Goal: Book appointment/travel/reservation

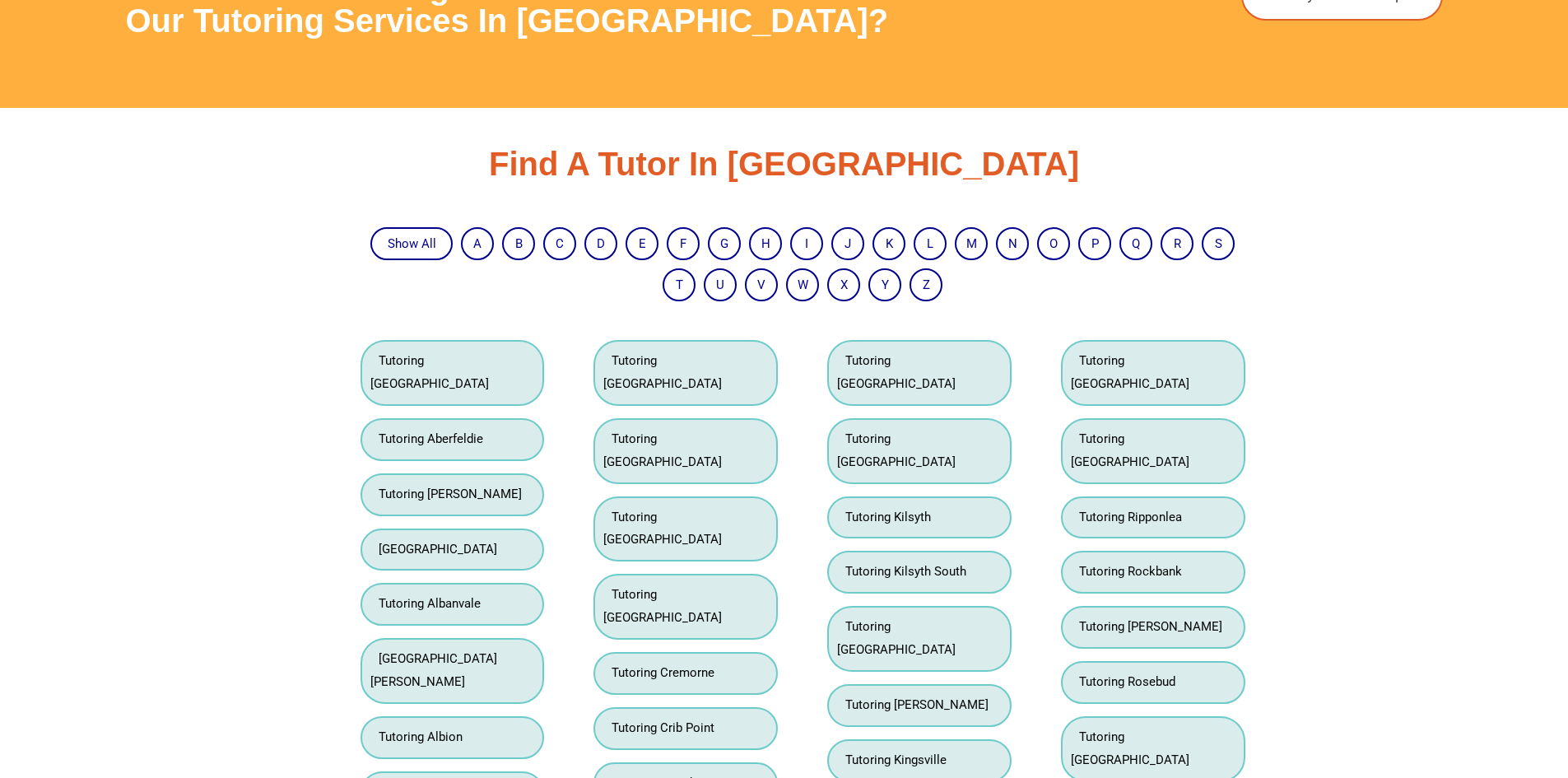
scroll to position [2220, 0]
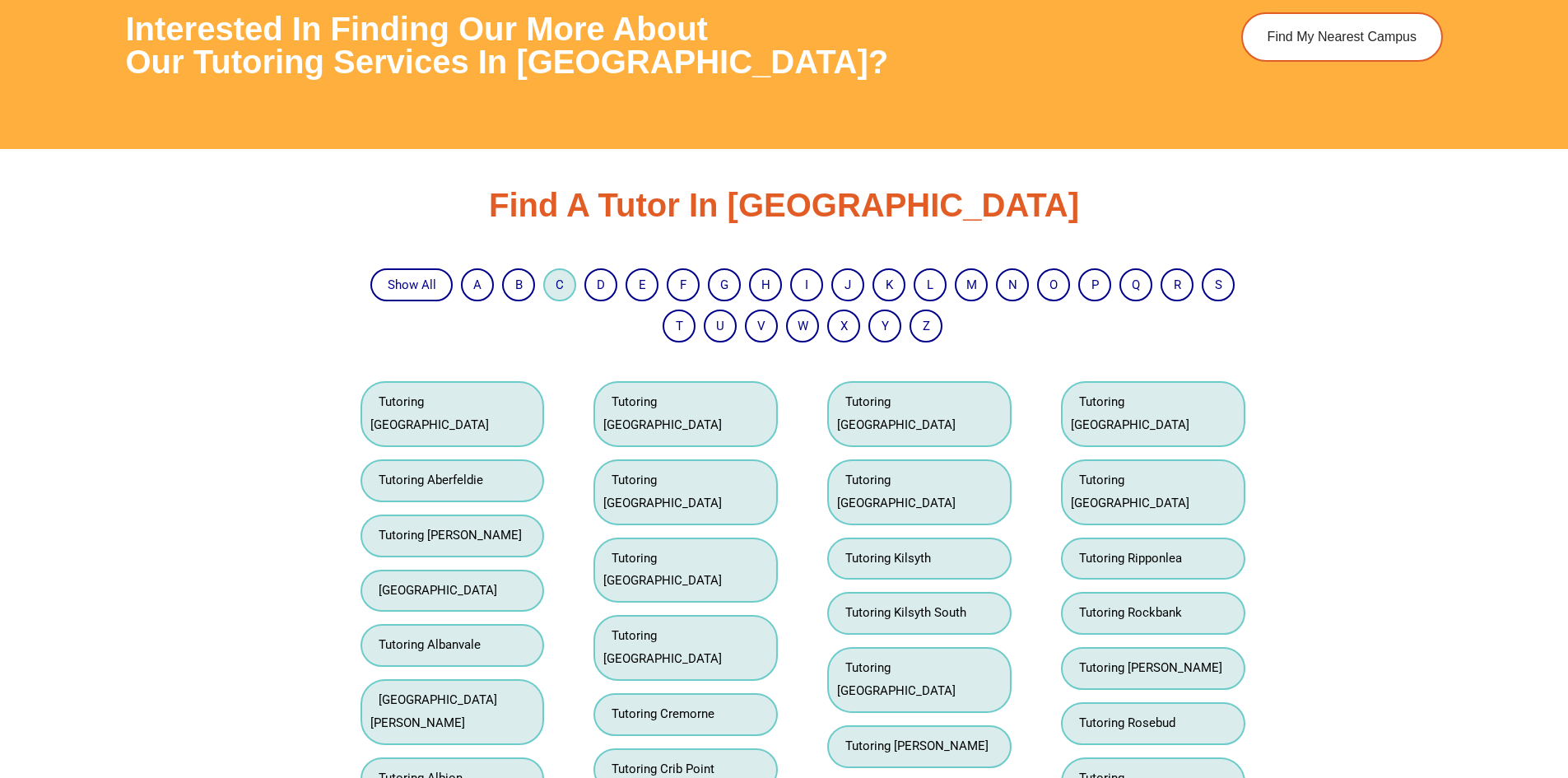
click at [567, 282] on li "C" at bounding box center [559, 285] width 33 height 33
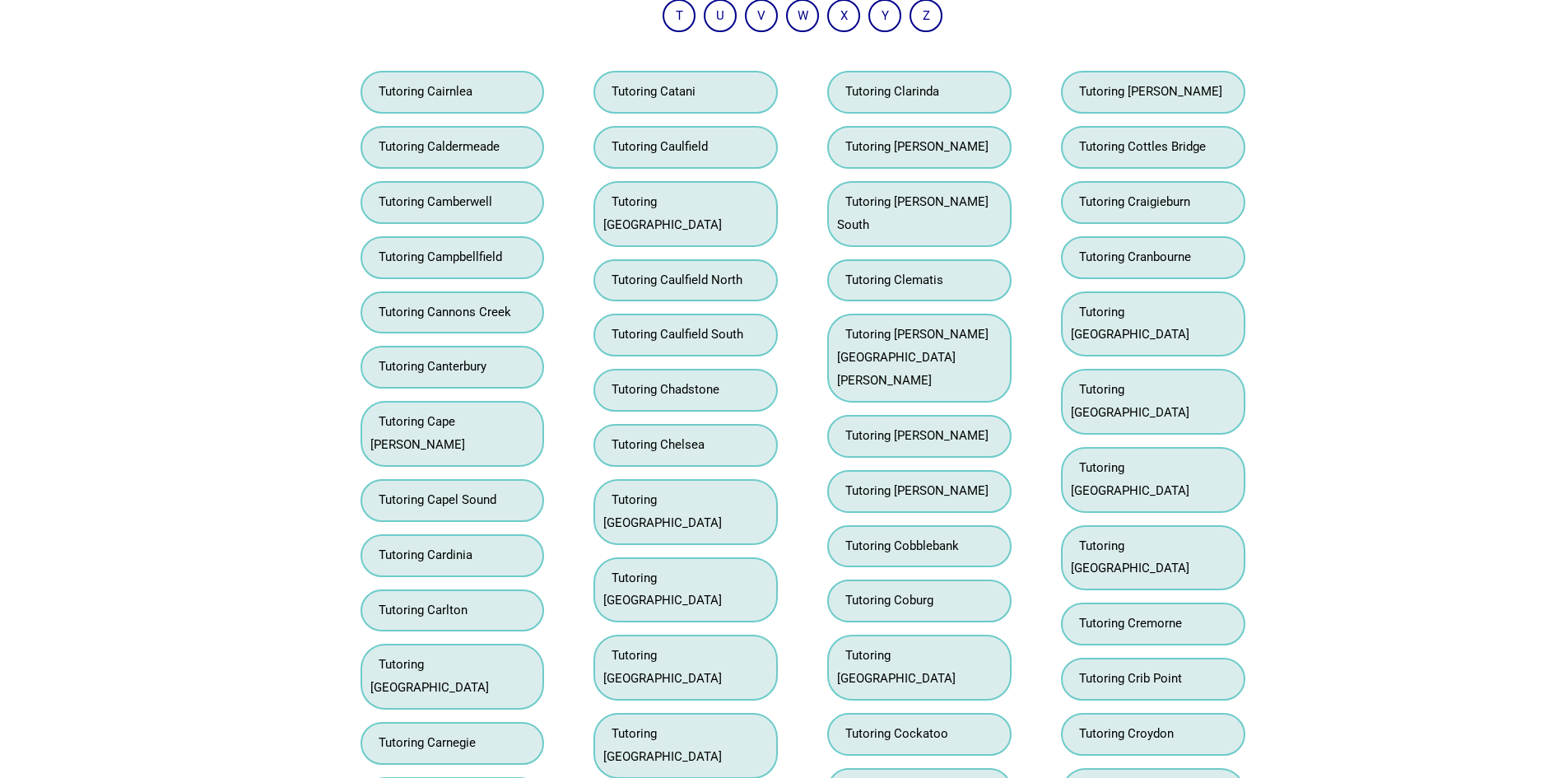
scroll to position [2550, 0]
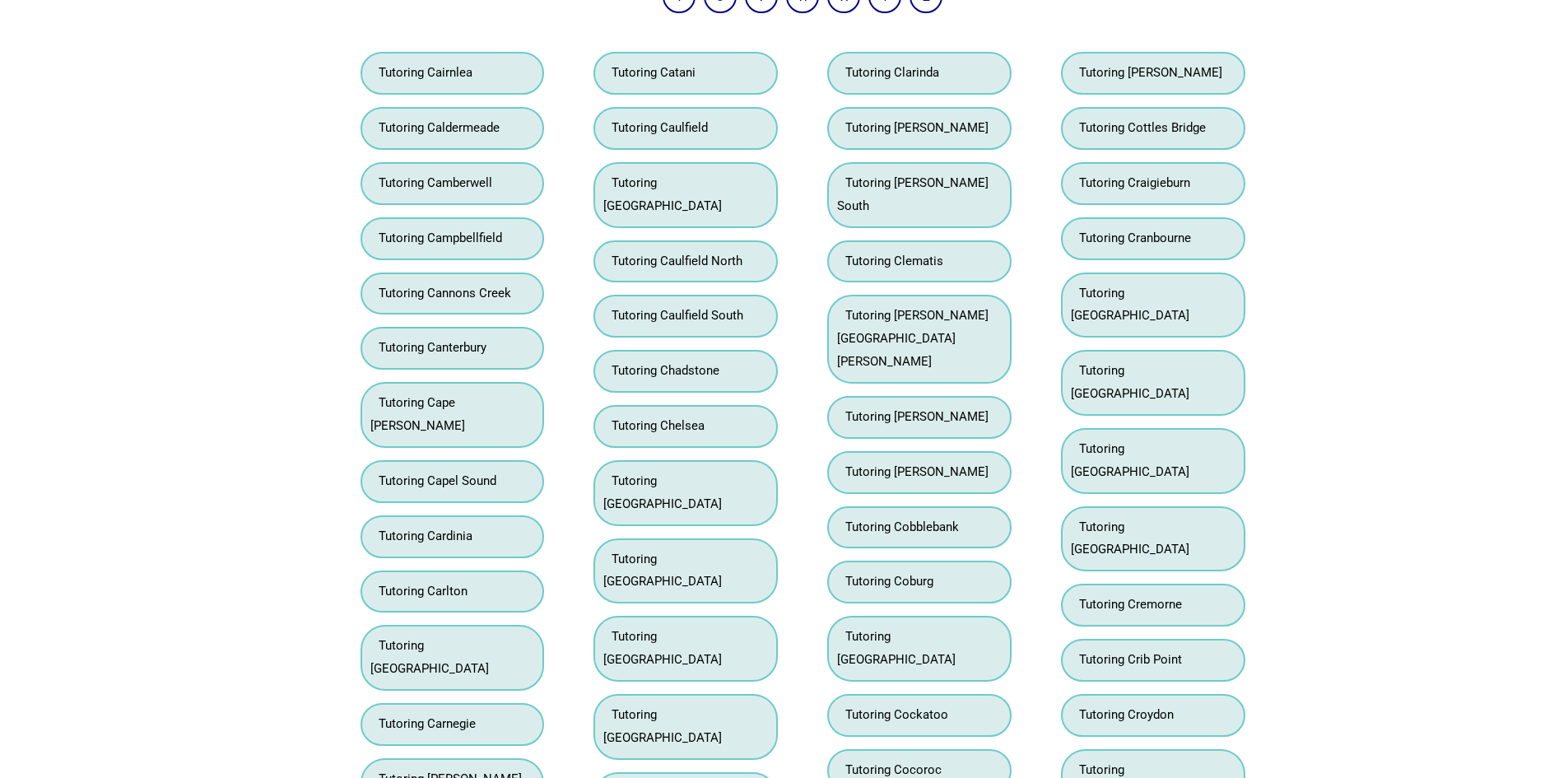
click at [464, 758] on li "Tutoring [PERSON_NAME][GEOGRAPHIC_DATA]" at bounding box center [453, 791] width 184 height 66
click at [440, 772] on link "Tutoring [PERSON_NAME][GEOGRAPHIC_DATA]" at bounding box center [446, 791] width 151 height 38
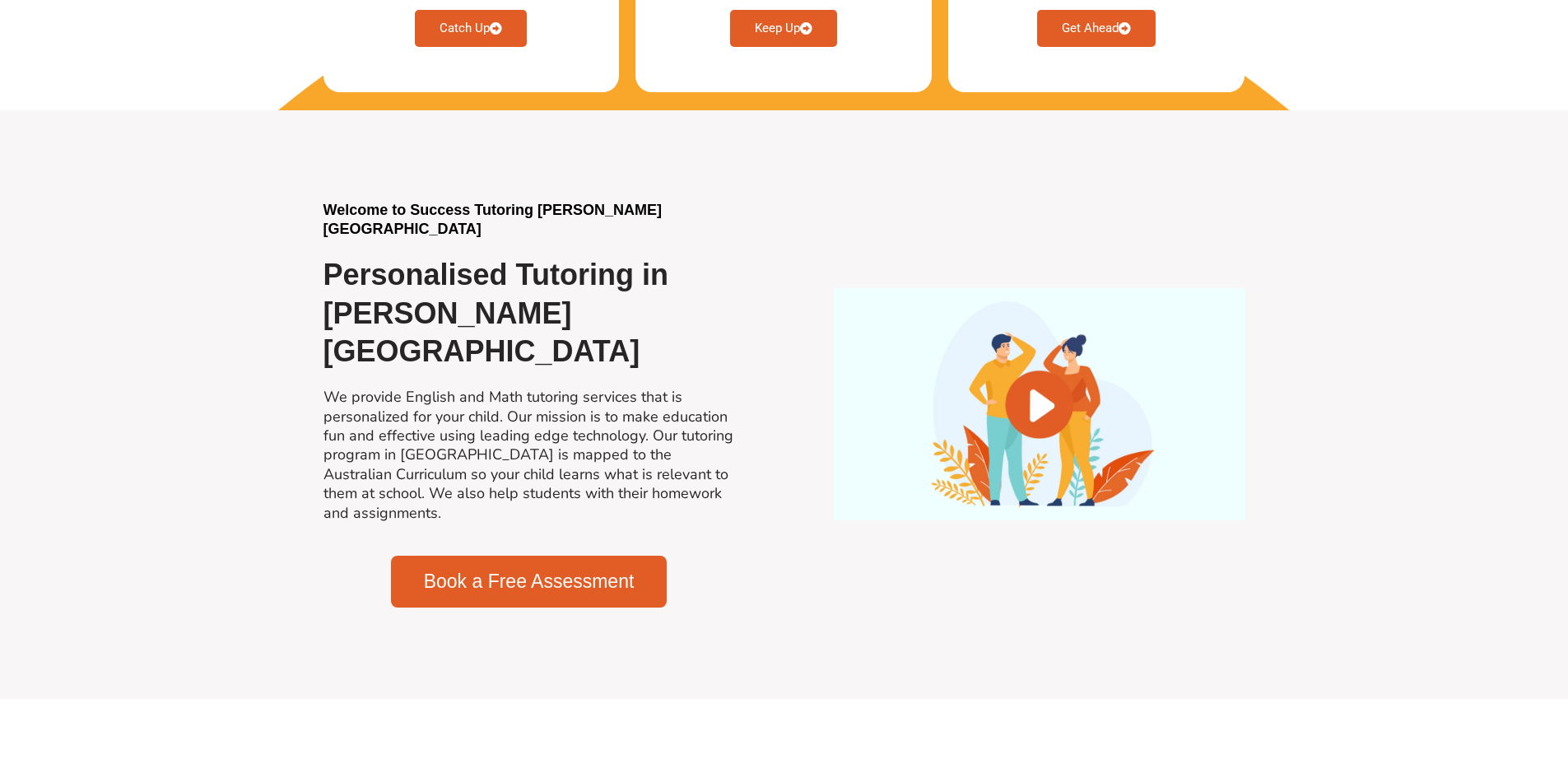
scroll to position [1070, 0]
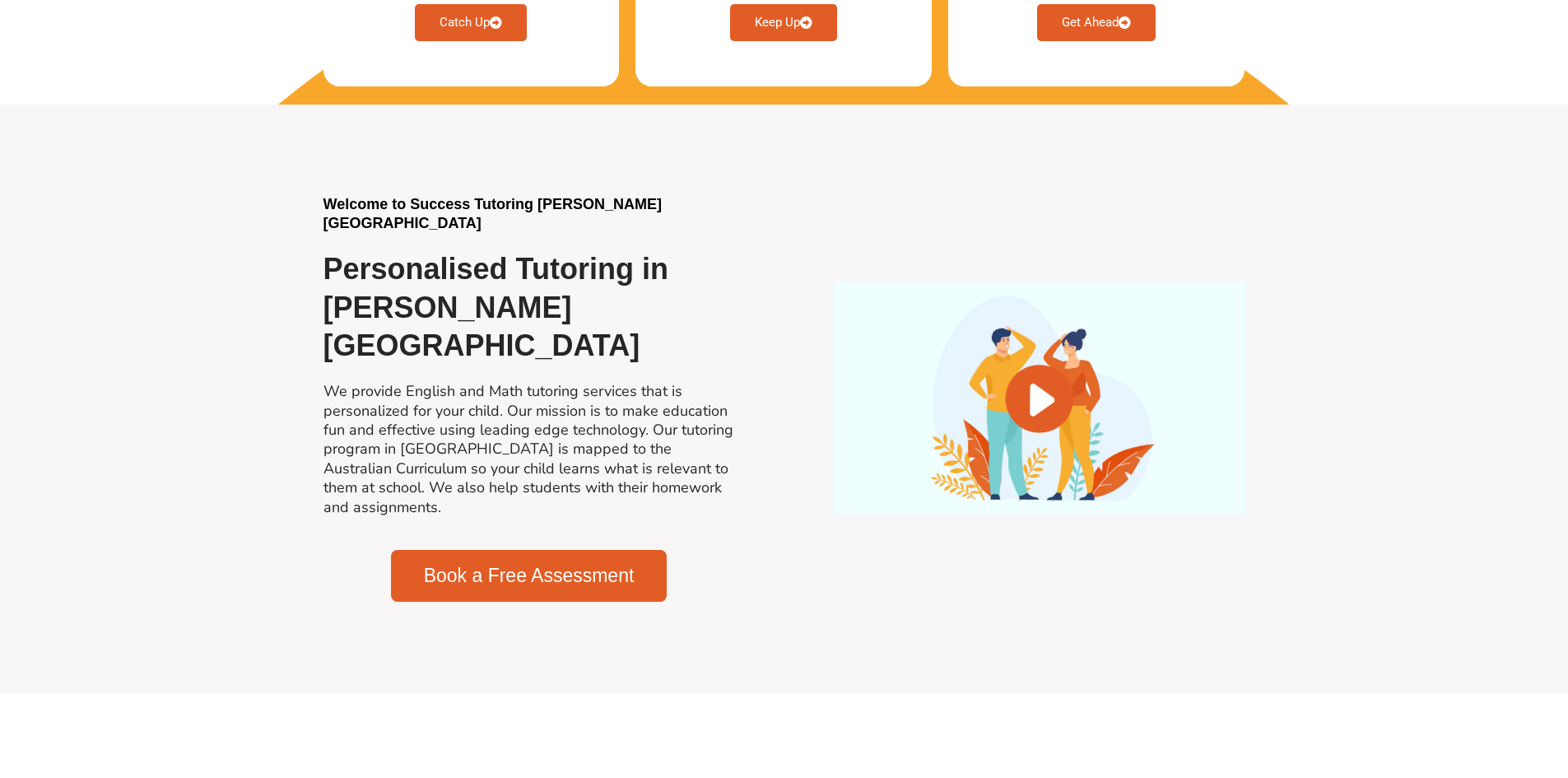
click at [592, 567] on span "Book a Free Assessment" at bounding box center [529, 576] width 210 height 19
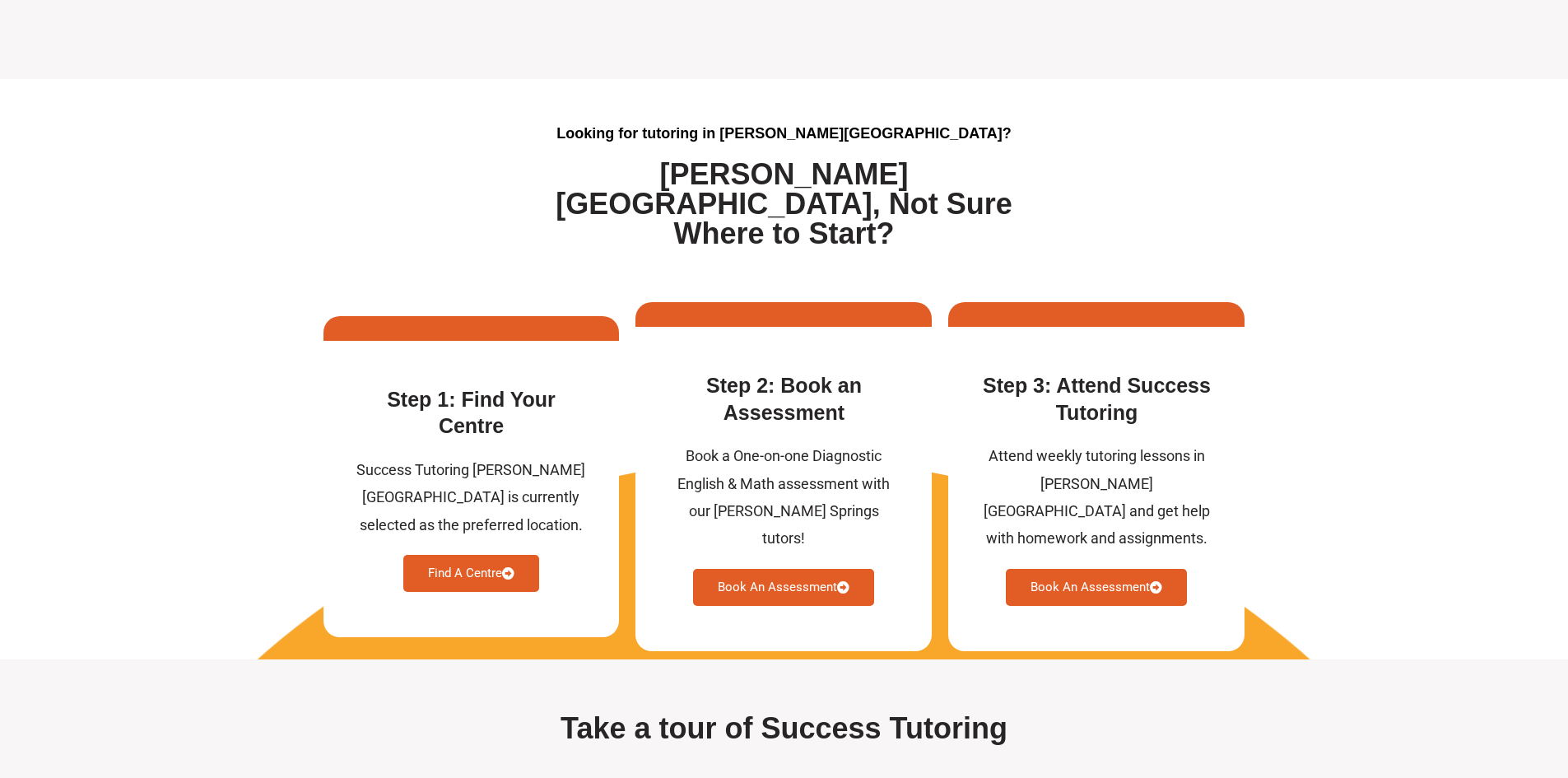
scroll to position [4117, 0]
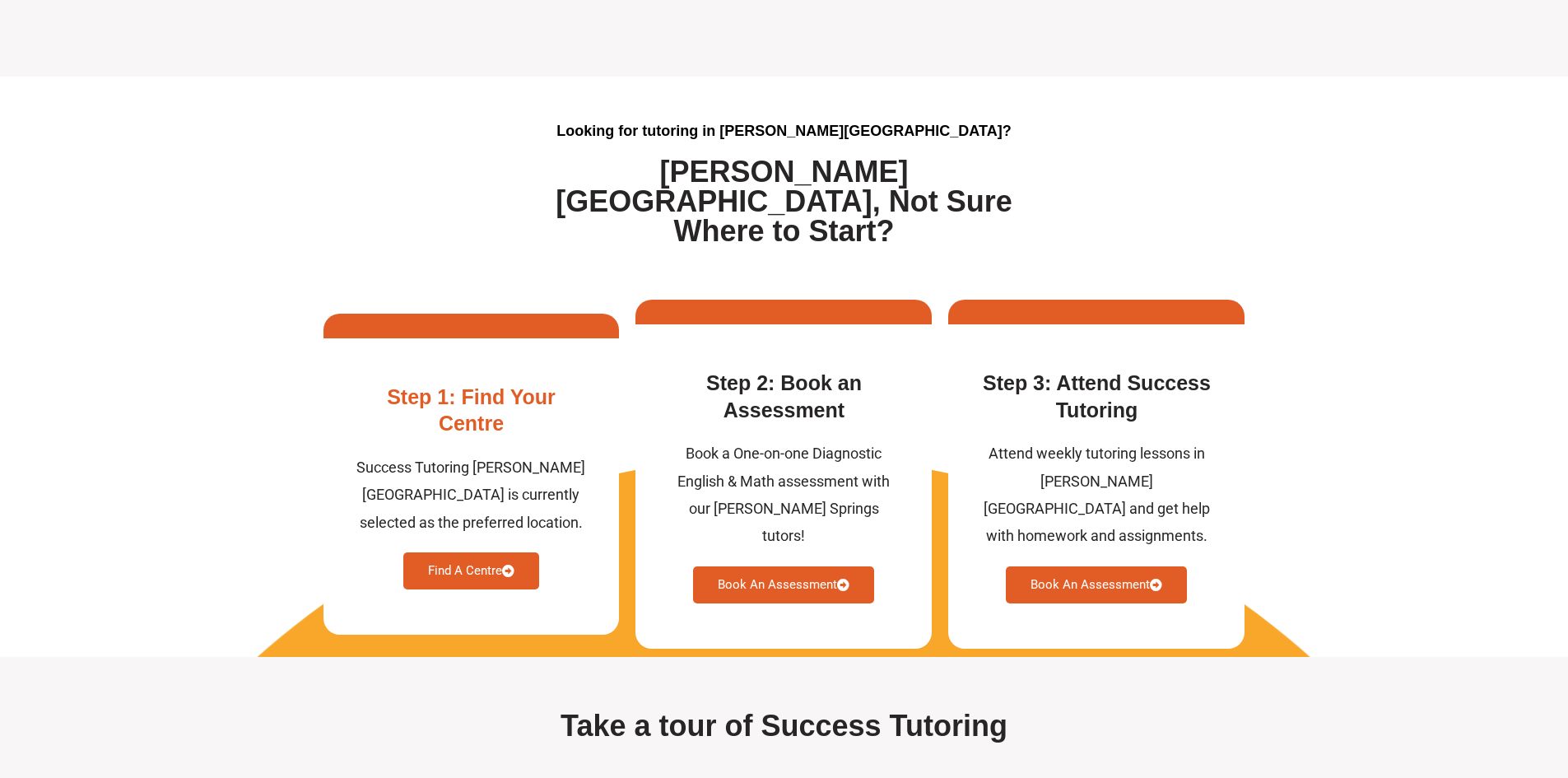
click at [478, 562] on link "Find A Centre" at bounding box center [472, 570] width 136 height 37
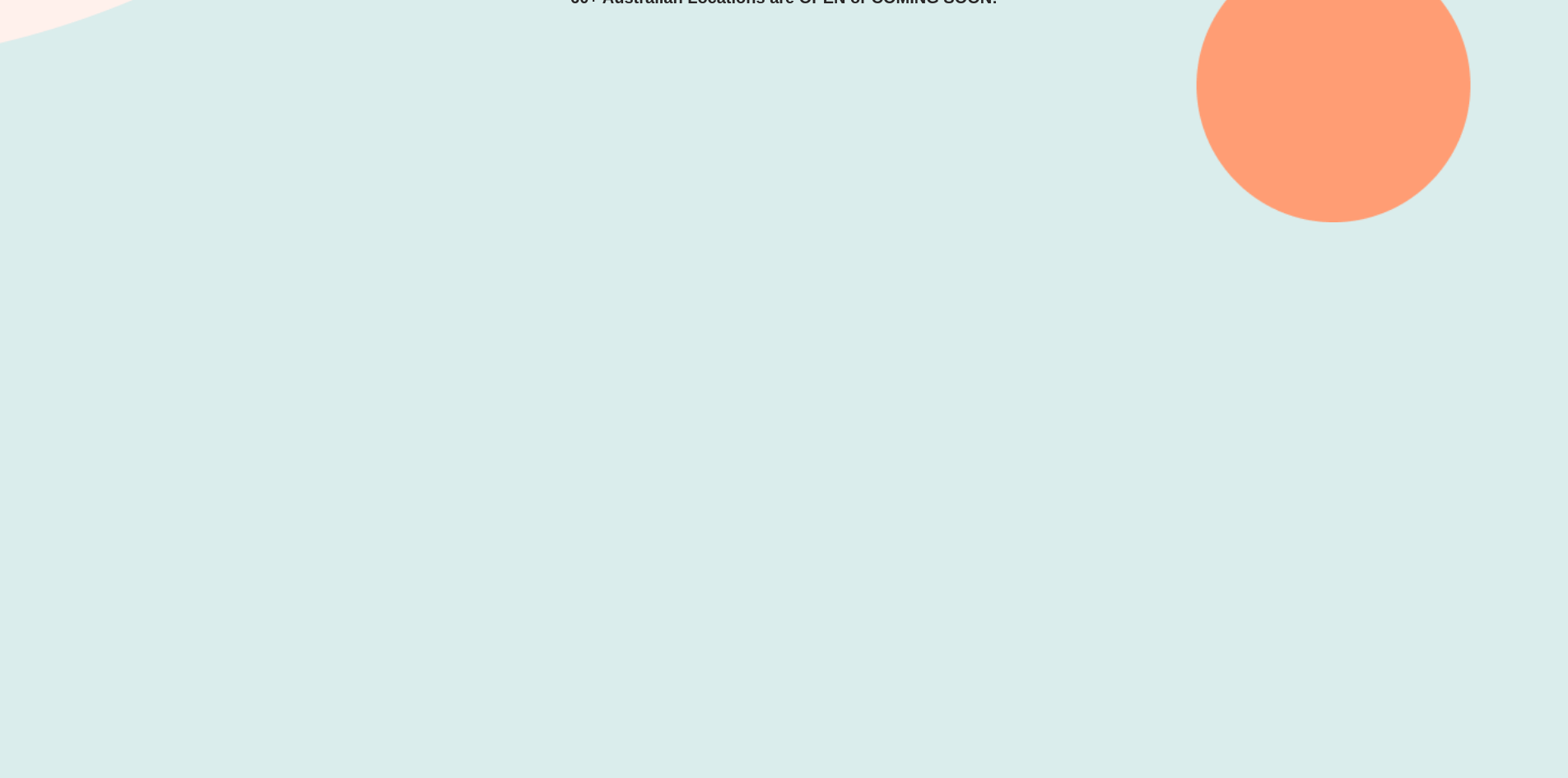
scroll to position [491, 0]
